Goal: Information Seeking & Learning: Find specific fact

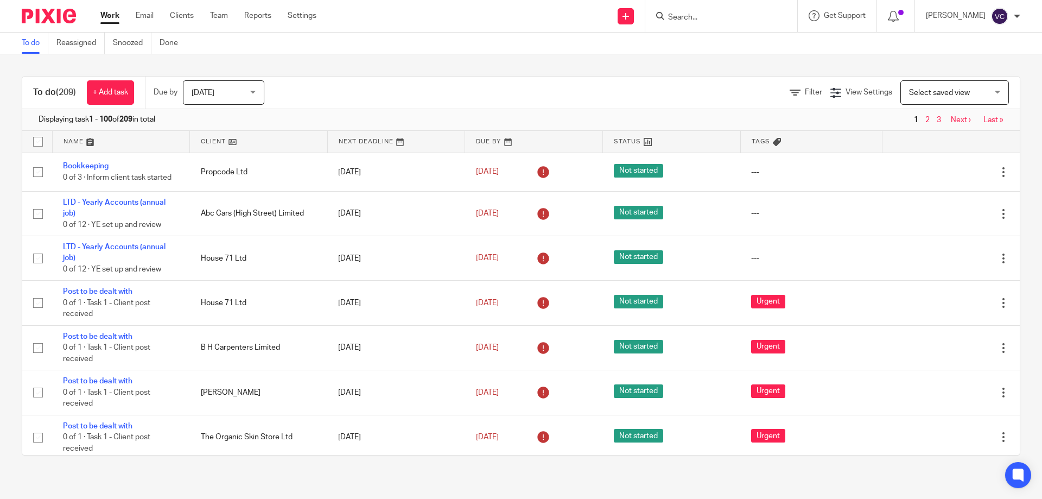
click at [701, 13] on input "Search" at bounding box center [716, 18] width 98 height 10
drag, startPoint x: 659, startPoint y: 23, endPoint x: 707, endPoint y: 23, distance: 47.7
click at [707, 23] on div at bounding box center [721, 16] width 152 height 32
click at [707, 22] on input "Search" at bounding box center [716, 18] width 98 height 10
click at [711, 9] on form at bounding box center [725, 16] width 116 height 14
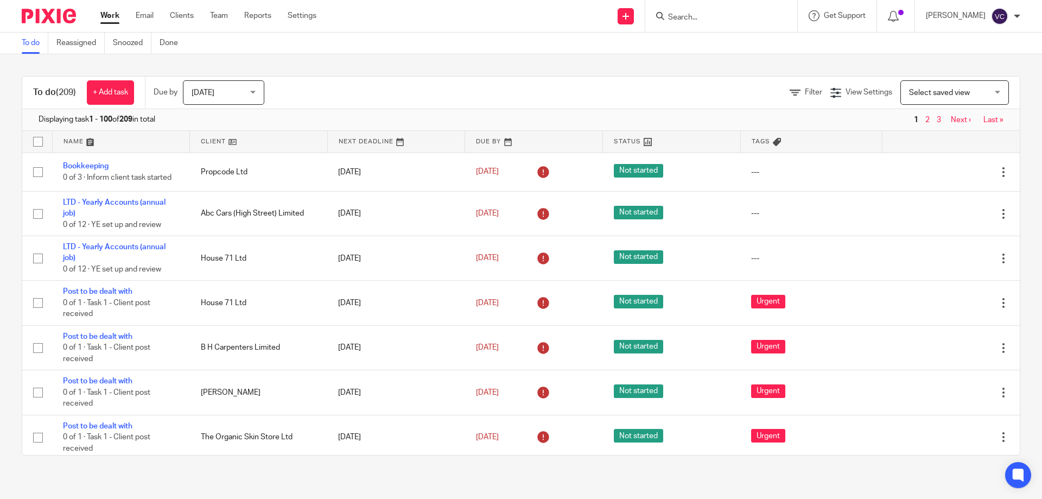
click at [711, 16] on input "Search" at bounding box center [716, 18] width 98 height 10
click at [778, 21] on form at bounding box center [725, 16] width 116 height 14
click at [739, 21] on input "Search" at bounding box center [716, 18] width 98 height 10
type input "quality talent"
click button "submit" at bounding box center [0, 0] width 0 height 0
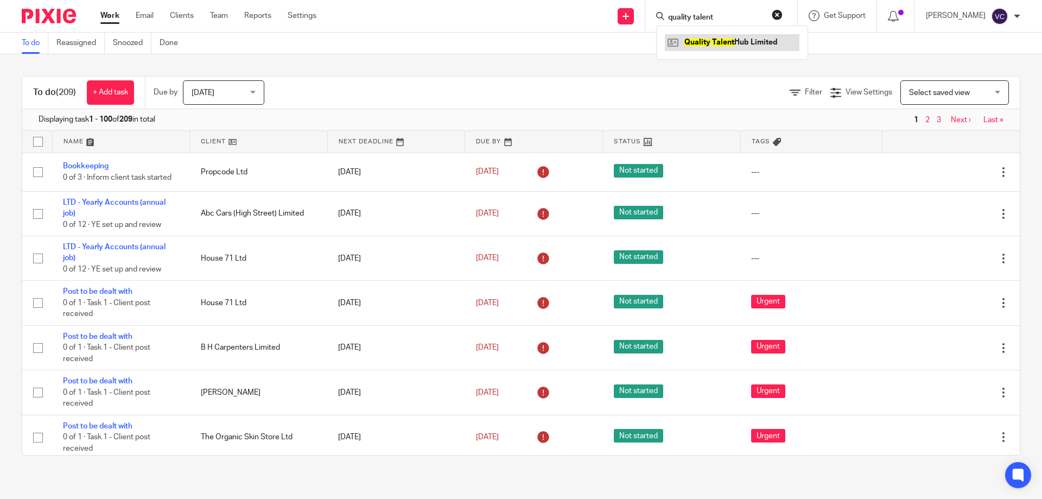
click at [744, 35] on link at bounding box center [732, 42] width 135 height 16
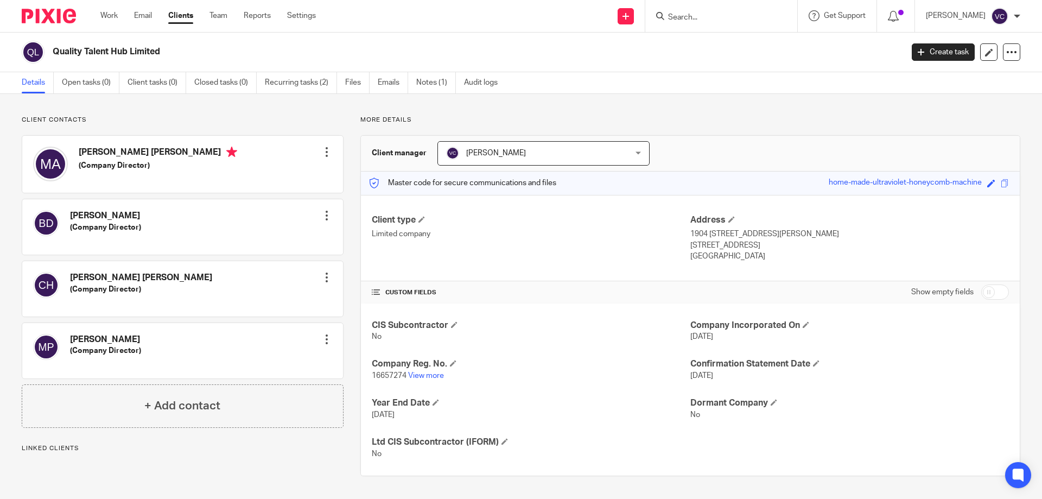
click at [325, 274] on div at bounding box center [326, 277] width 11 height 11
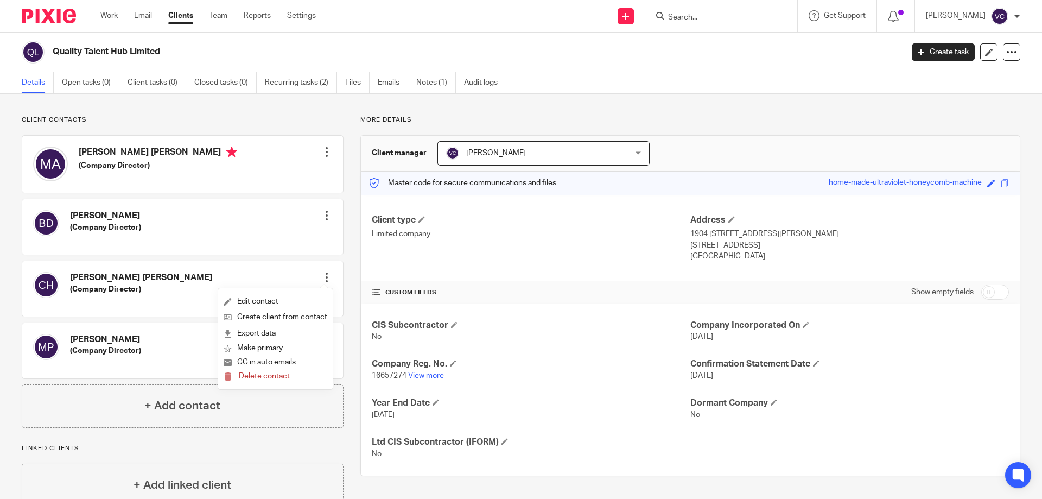
click at [361, 407] on div "CIS Subcontractor No Company Incorporated On 18 Aug 2025 Company Reg. No. 16657…" at bounding box center [690, 389] width 659 height 172
